Goal: Task Accomplishment & Management: Manage account settings

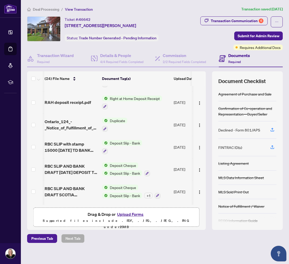
scroll to position [399, 0]
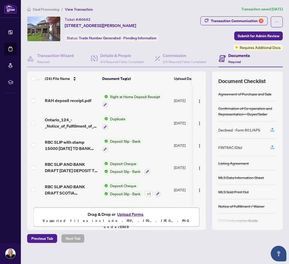
scroll to position [399, 0]
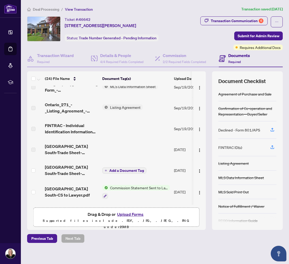
scroll to position [46, 0]
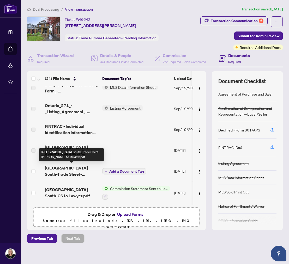
click at [67, 168] on span "[GEOGRAPHIC_DATA] South-Trade Sheet-[PERSON_NAME] to Review.pdf" at bounding box center [71, 171] width 53 height 13
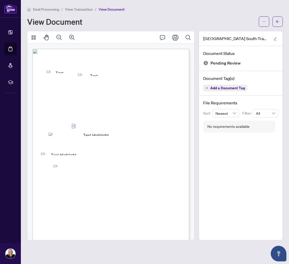
click at [100, 168] on div "Right at Home Realty 2511849 248 Province Street South Hamilton,ON L8K-2L7 Prop…" at bounding box center [109, 148] width 153 height 198
drag, startPoint x: 36, startPoint y: 153, endPoint x: 93, endPoint y: 175, distance: 60.8
click at [93, 175] on div "Right at Home Realty 2511849 248 Province Street South Hamilton,ON L8K-2L7 Prop…" at bounding box center [109, 148] width 153 height 198
click at [74, 172] on span "$300.00" at bounding box center [71, 172] width 6 height 2
